Goal: Task Accomplishment & Management: Manage account settings

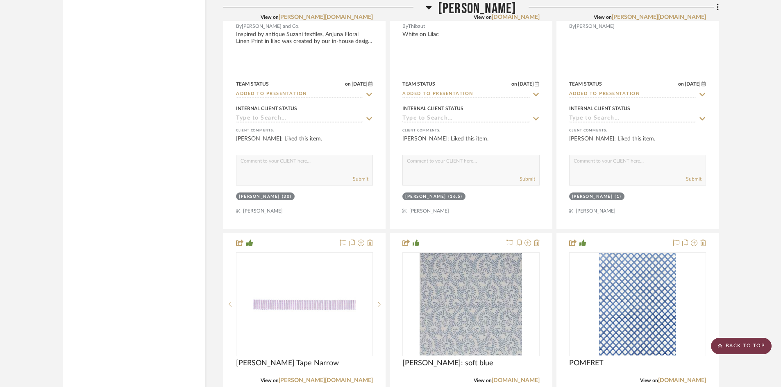
click at [747, 344] on scroll-to-top-button "BACK TO TOP" at bounding box center [741, 346] width 61 height 16
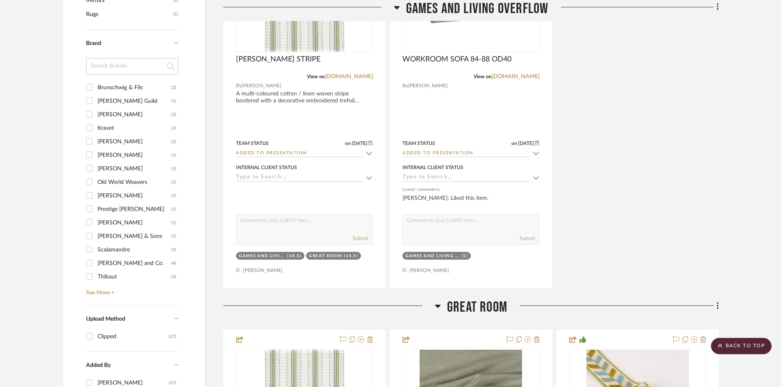
scroll to position [705, 0]
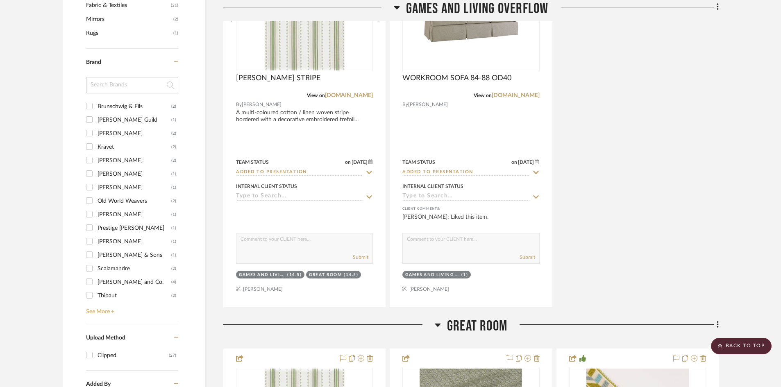
click at [109, 310] on link "See More +" at bounding box center [131, 308] width 94 height 13
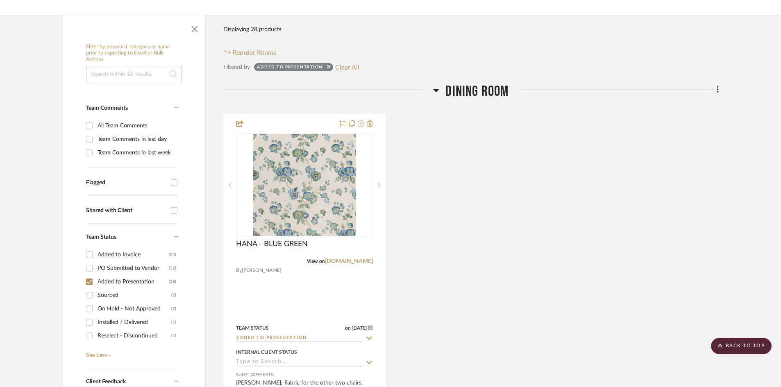
scroll to position [131, 0]
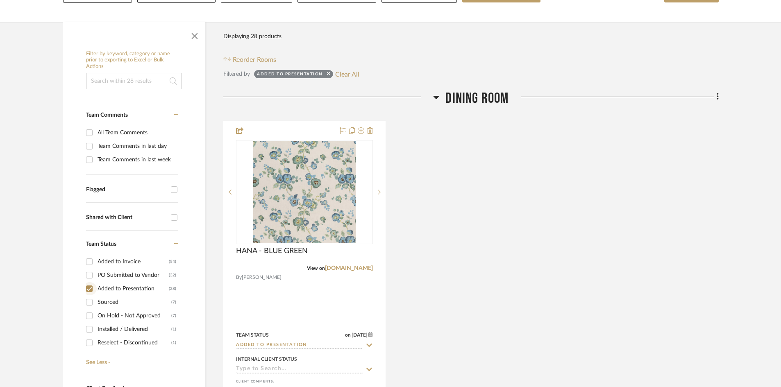
click at [89, 287] on input "Added to Presentation (28)" at bounding box center [89, 288] width 13 height 13
checkbox input "false"
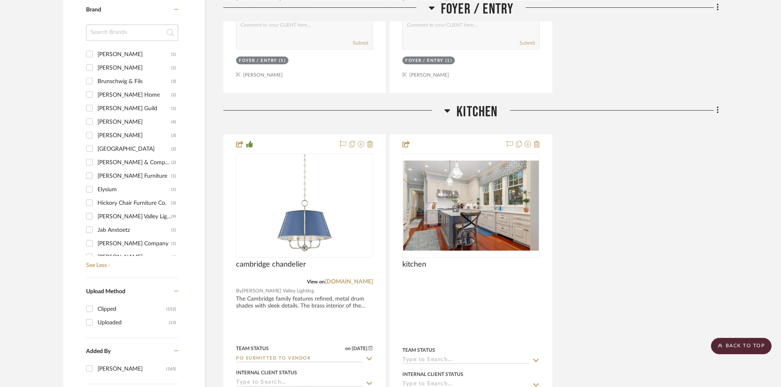
scroll to position [41, 0]
click at [89, 201] on input "[PERSON_NAME] Valley Lighting (9)" at bounding box center [89, 201] width 13 height 13
checkbox input "true"
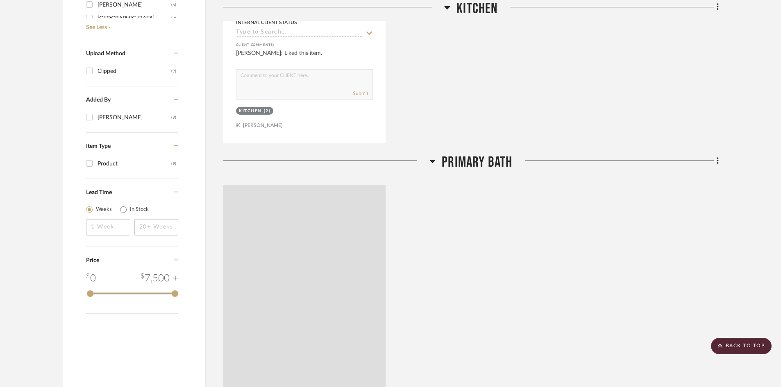
scroll to position [631, 0]
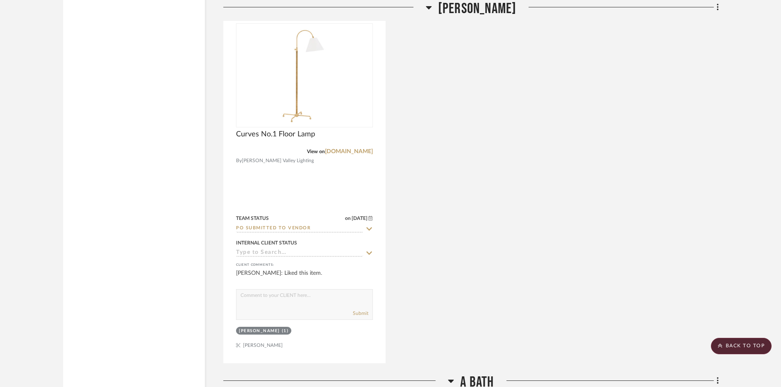
scroll to position [1409, 0]
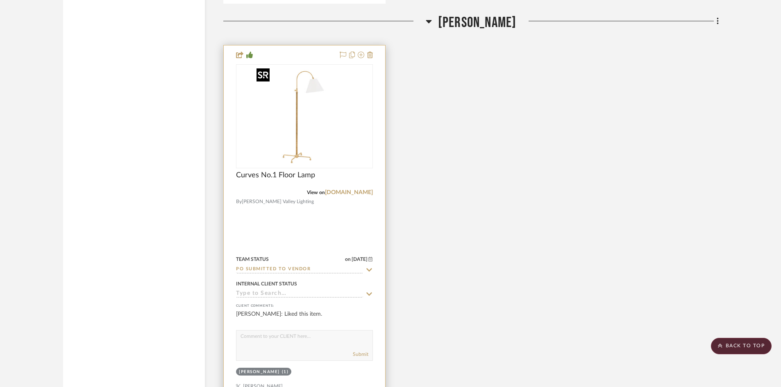
click at [311, 156] on img "0" at bounding box center [304, 116] width 102 height 102
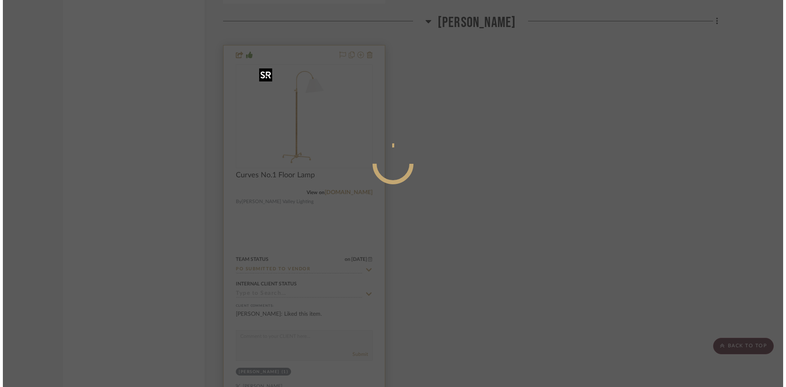
scroll to position [0, 0]
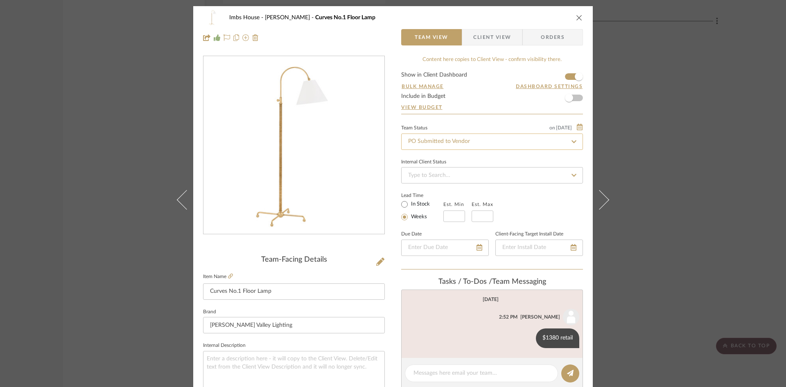
click at [509, 141] on input "PO Submitted to Vendor" at bounding box center [492, 142] width 182 height 16
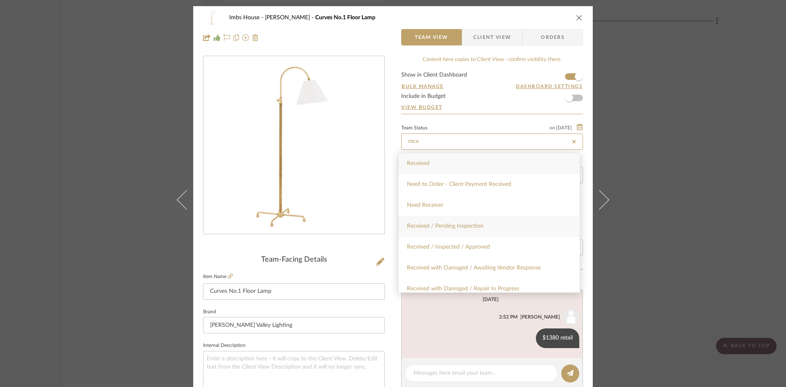
type input "rece"
click at [480, 222] on div "Received / Pending Inspection" at bounding box center [489, 226] width 181 height 21
type input "[DATE]"
type input "Received / Pending Inspection"
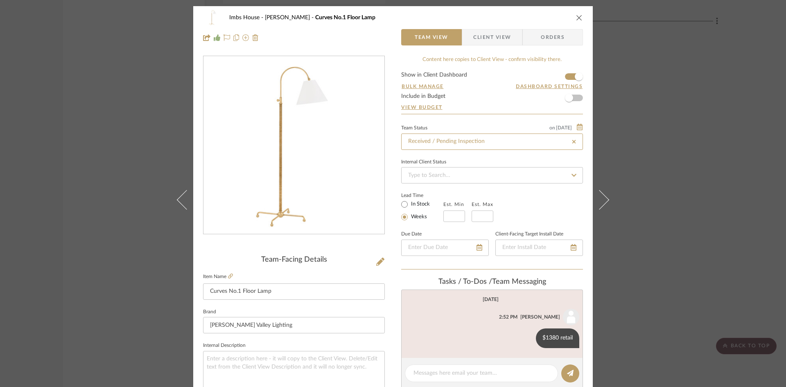
type input "[DATE]"
type input "Received / Pending Inspection"
click at [577, 17] on icon "close" at bounding box center [579, 17] width 7 height 7
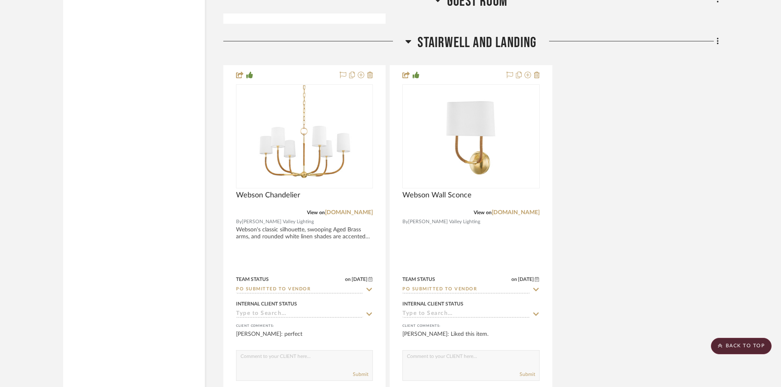
scroll to position [3007, 0]
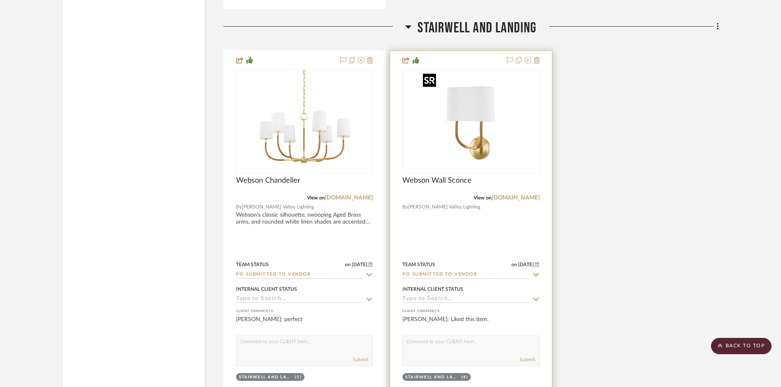
click at [508, 156] on img "0" at bounding box center [470, 121] width 102 height 102
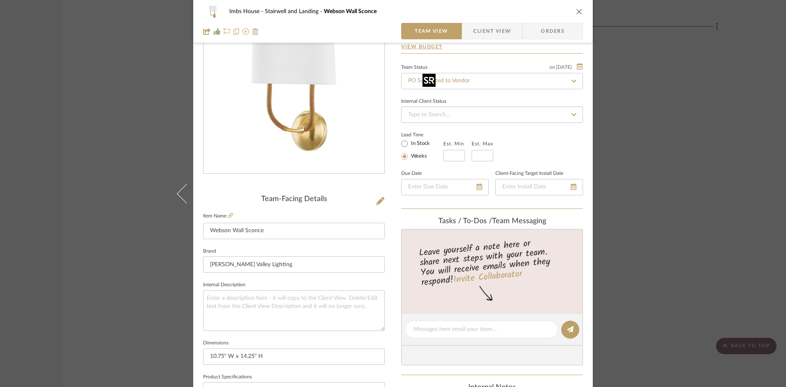
scroll to position [82, 0]
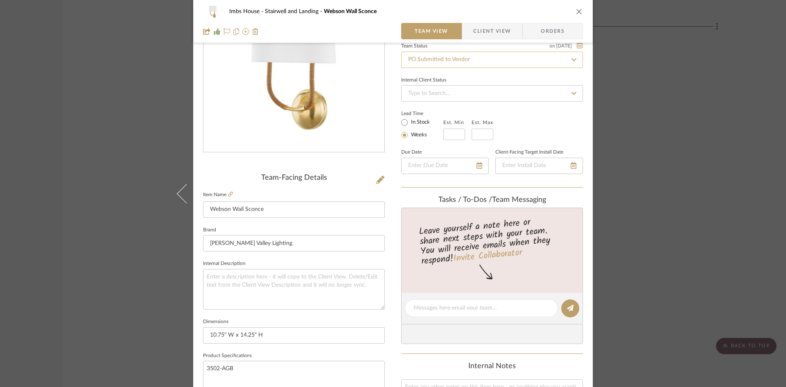
click at [497, 59] on input "PO Submitted to Vendor" at bounding box center [492, 60] width 182 height 16
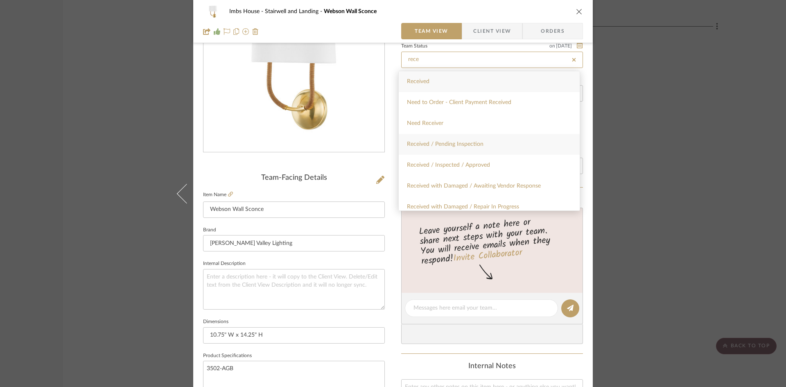
type input "rece"
click at [459, 143] on span "Received / Pending Inspection" at bounding box center [445, 144] width 77 height 6
type input "[DATE]"
type input "Received / Pending Inspection"
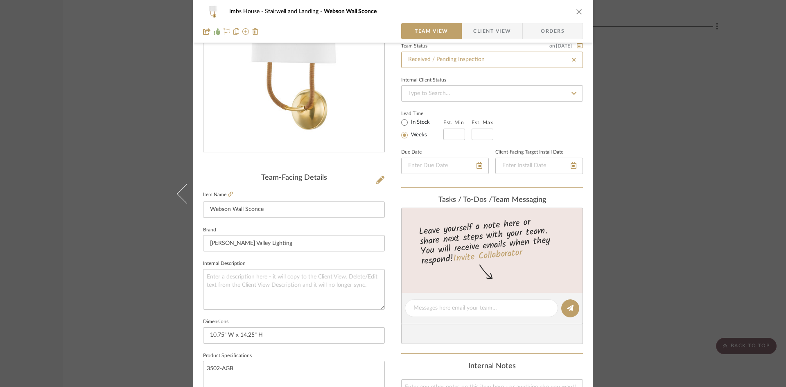
type input "[DATE]"
type input "Received / Pending Inspection"
click at [576, 12] on icon "close" at bounding box center [579, 11] width 7 height 7
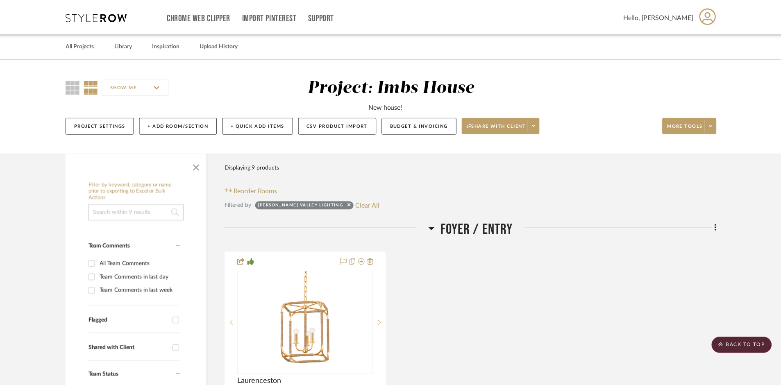
scroll to position [3007, 0]
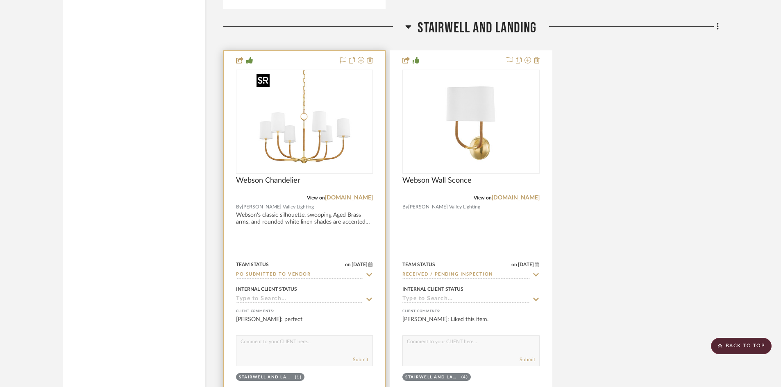
click at [302, 145] on img "0" at bounding box center [304, 121] width 102 height 102
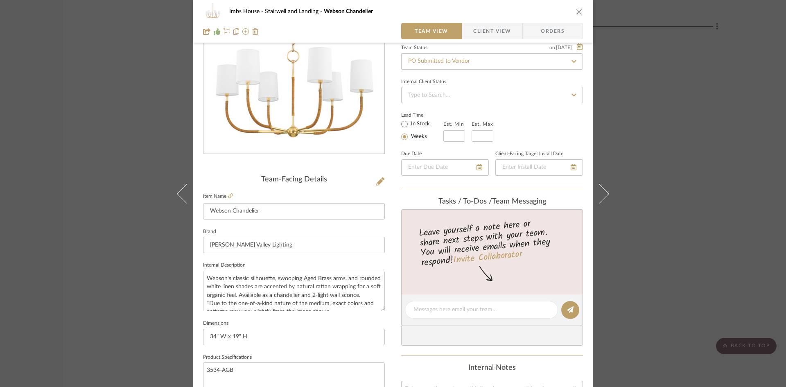
scroll to position [82, 0]
click at [474, 55] on input "PO Submitted to Vendor" at bounding box center [492, 60] width 182 height 16
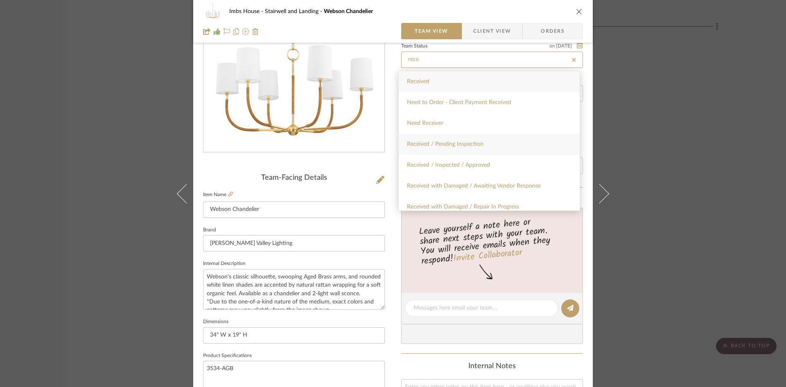
type input "rece"
click at [457, 145] on span "Received / Pending Inspection" at bounding box center [445, 144] width 77 height 6
type input "[DATE]"
type input "Received / Pending Inspection"
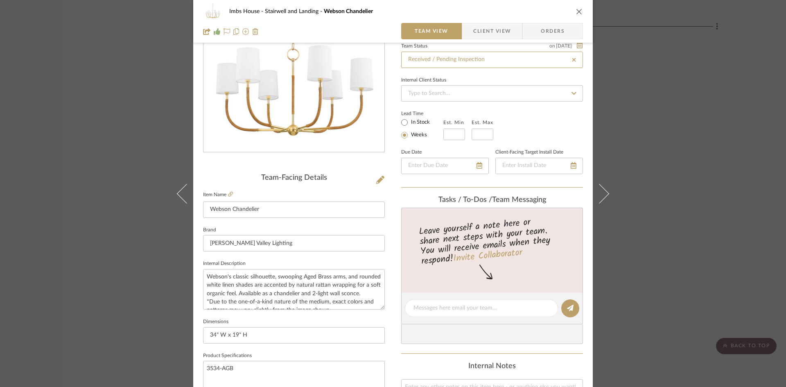
type input "[DATE]"
type input "Received / Pending Inspection"
click at [578, 11] on icon "close" at bounding box center [579, 11] width 7 height 7
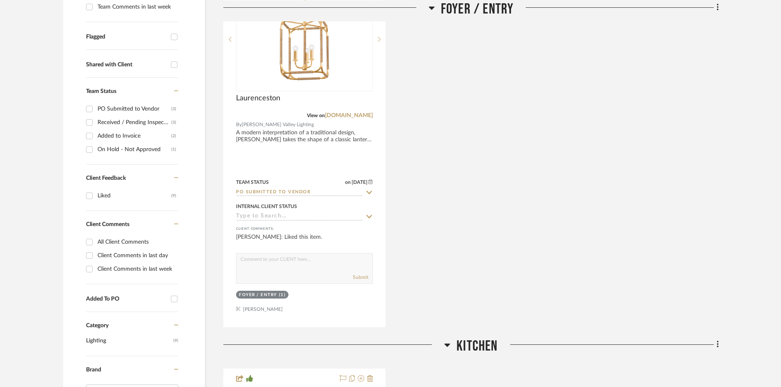
scroll to position [298, 0]
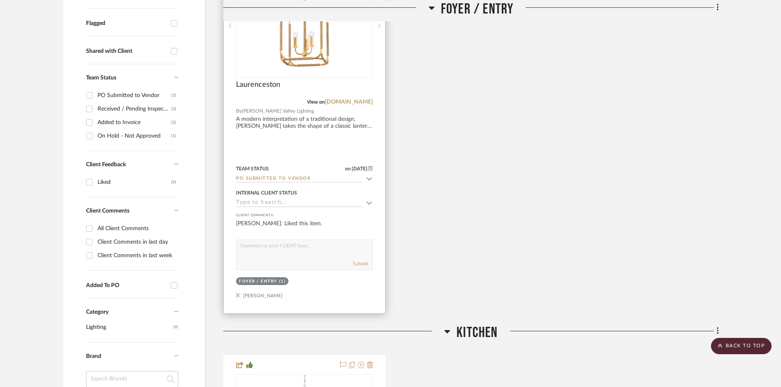
click at [333, 176] on input "PO Submitted to Vendor" at bounding box center [299, 179] width 127 height 8
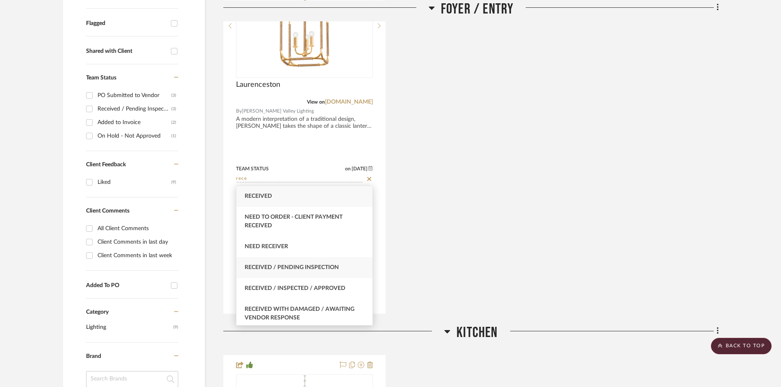
type input "rece"
click at [324, 267] on span "Received / Pending Inspection" at bounding box center [292, 268] width 94 height 6
type input "[DATE]"
type input "Received / Pending Inspection"
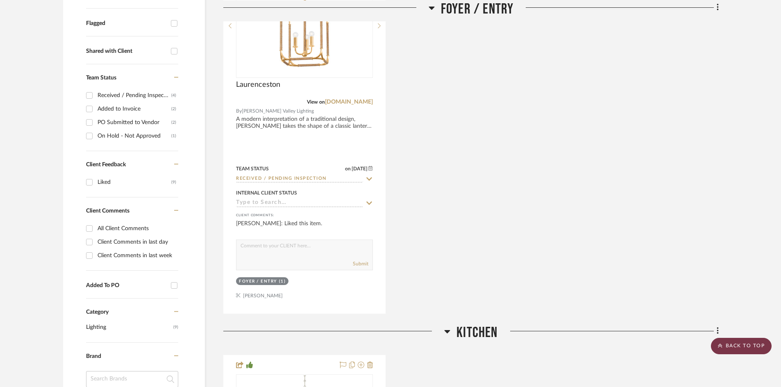
click at [739, 349] on scroll-to-top-button "BACK TO TOP" at bounding box center [741, 346] width 61 height 16
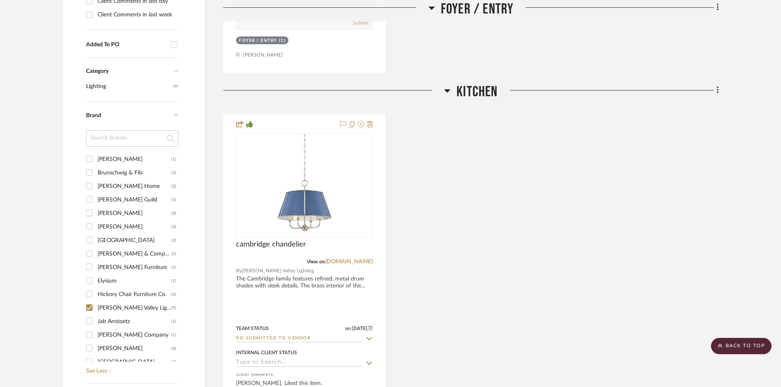
scroll to position [573, 0]
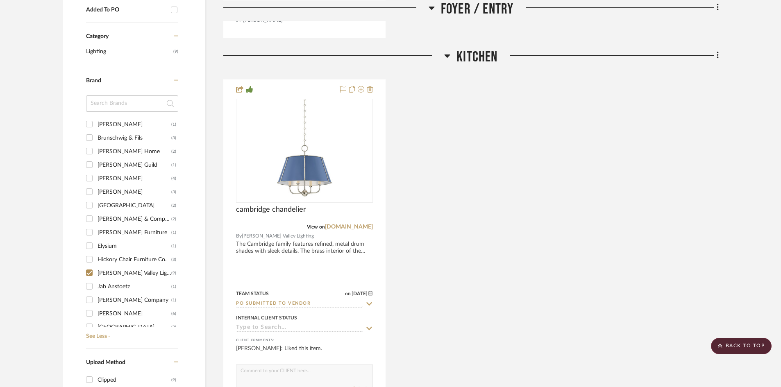
click at [89, 273] on input "[PERSON_NAME] Valley Lighting (9)" at bounding box center [89, 272] width 13 height 13
checkbox input "false"
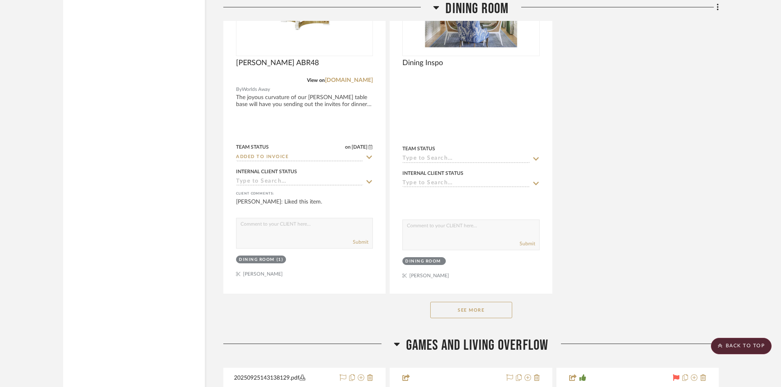
scroll to position [2201, 0]
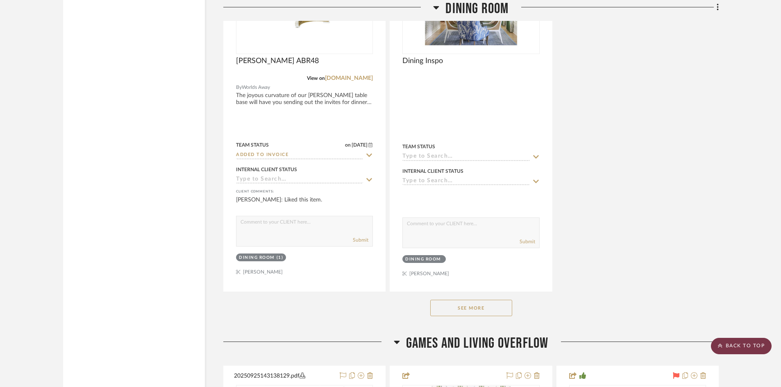
click at [753, 344] on scroll-to-top-button "BACK TO TOP" at bounding box center [741, 346] width 61 height 16
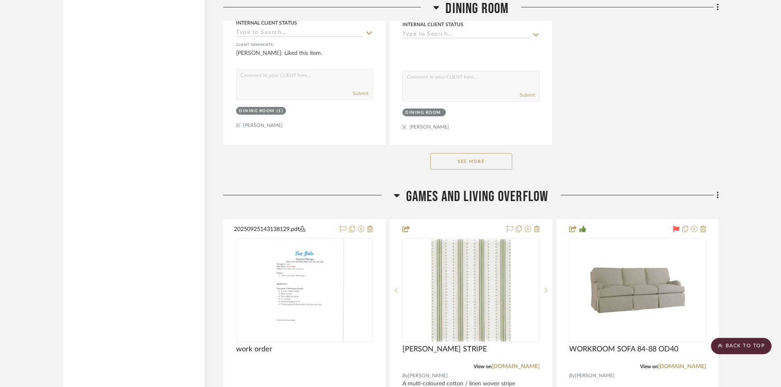
scroll to position [2341, 0]
